Goal: Navigation & Orientation: Go to known website

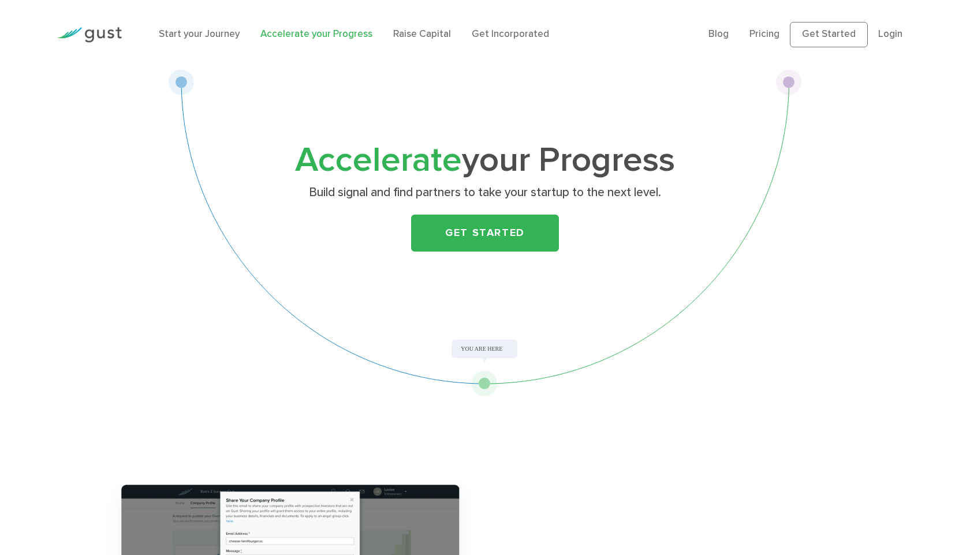
click at [315, 36] on link "Accelerate your Progress" at bounding box center [316, 34] width 112 height 12
click at [489, 233] on link "Get Started" at bounding box center [485, 233] width 148 height 37
